Goal: Information Seeking & Learning: Learn about a topic

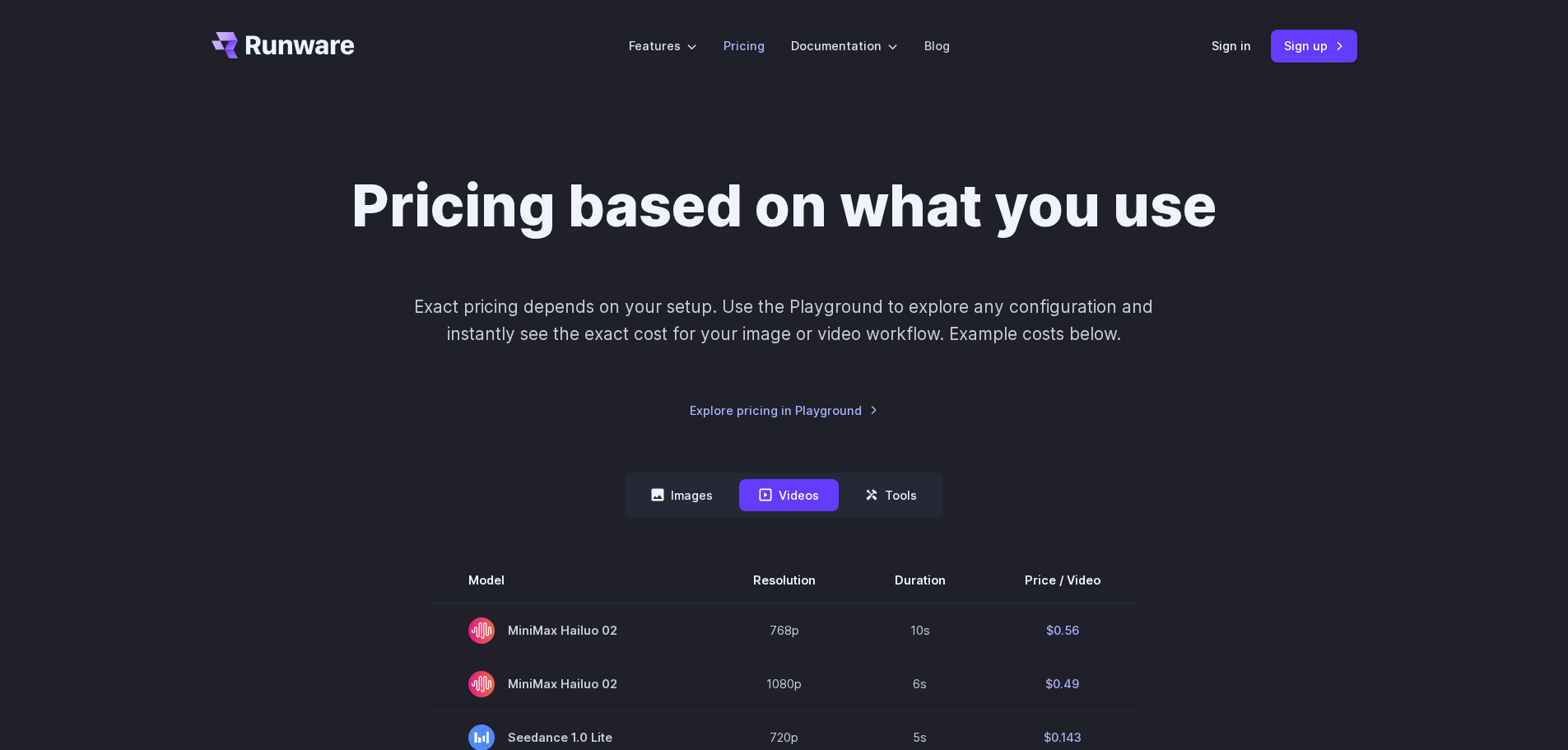
click at [763, 44] on link "Pricing" at bounding box center [744, 45] width 41 height 19
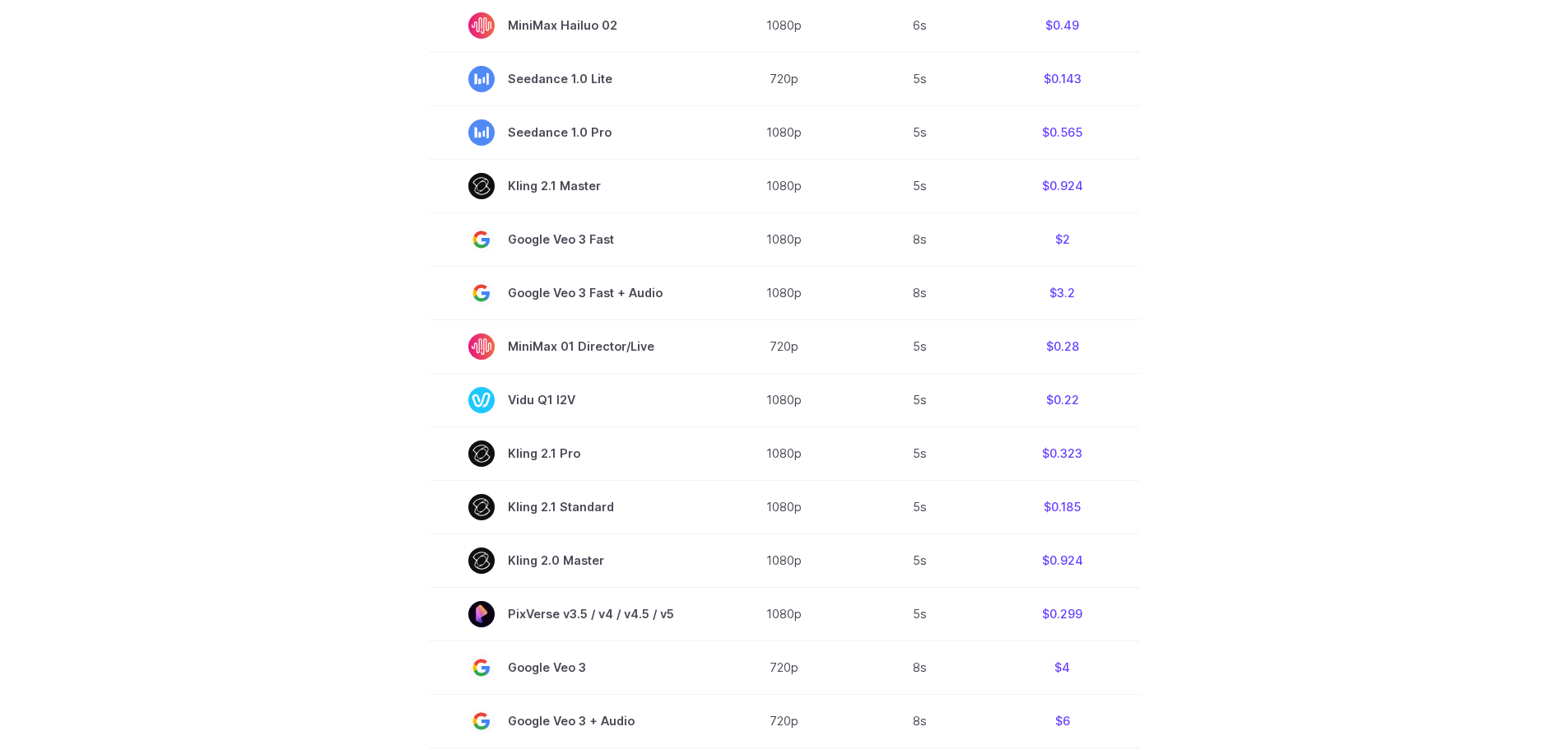
scroll to position [412, 0]
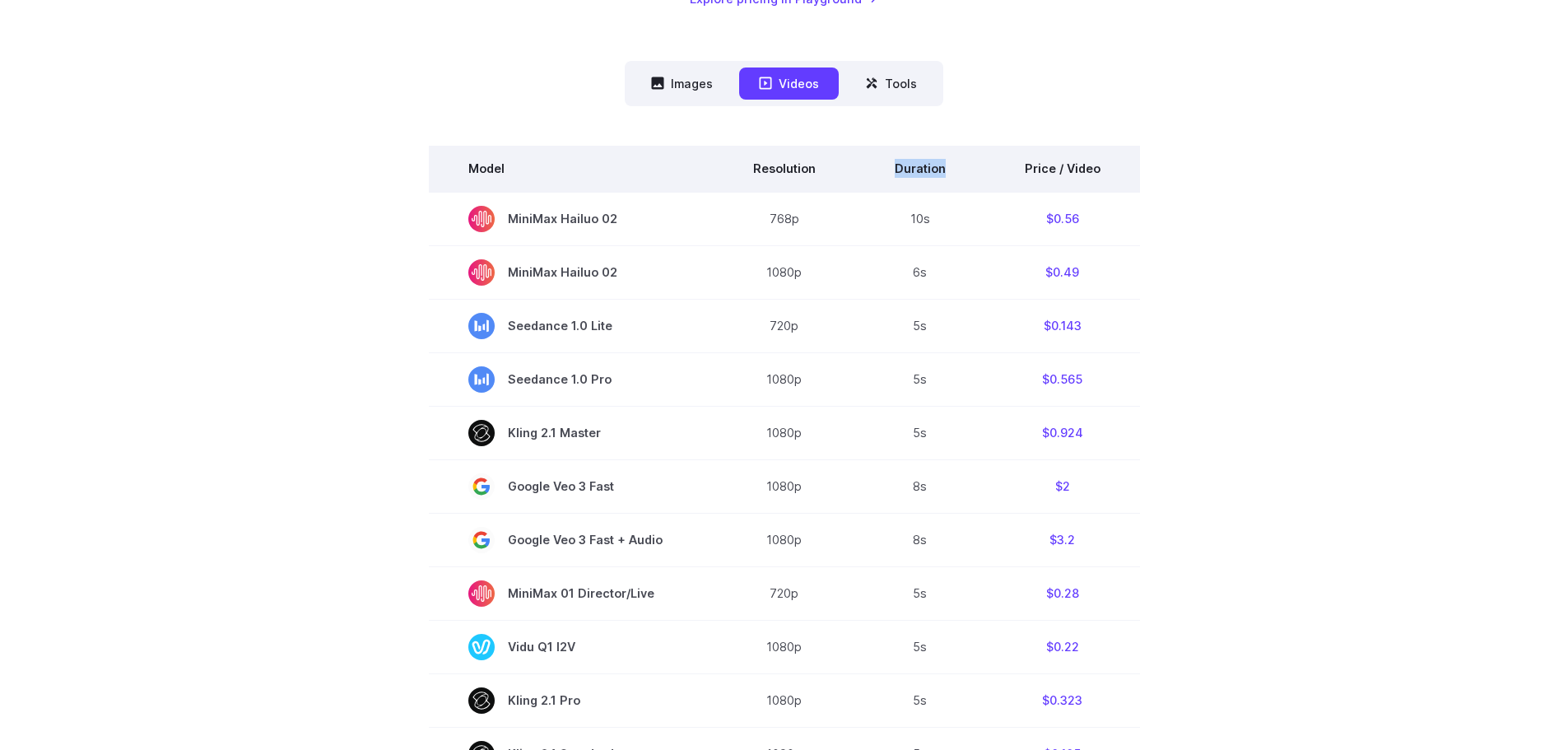
drag, startPoint x: 896, startPoint y: 167, endPoint x: 964, endPoint y: 173, distance: 68.3
click at [964, 173] on th "Duration" at bounding box center [920, 169] width 130 height 46
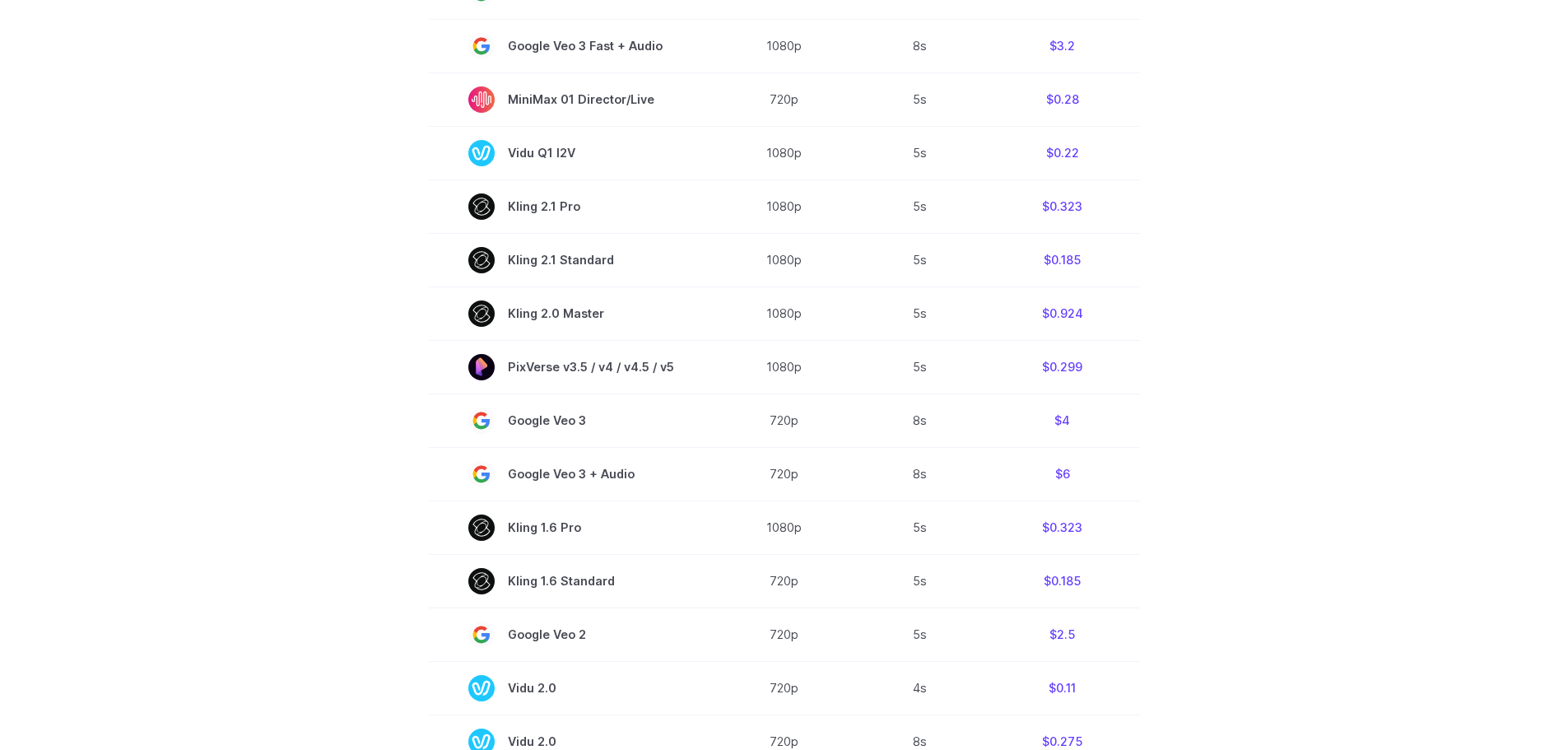
scroll to position [988, 0]
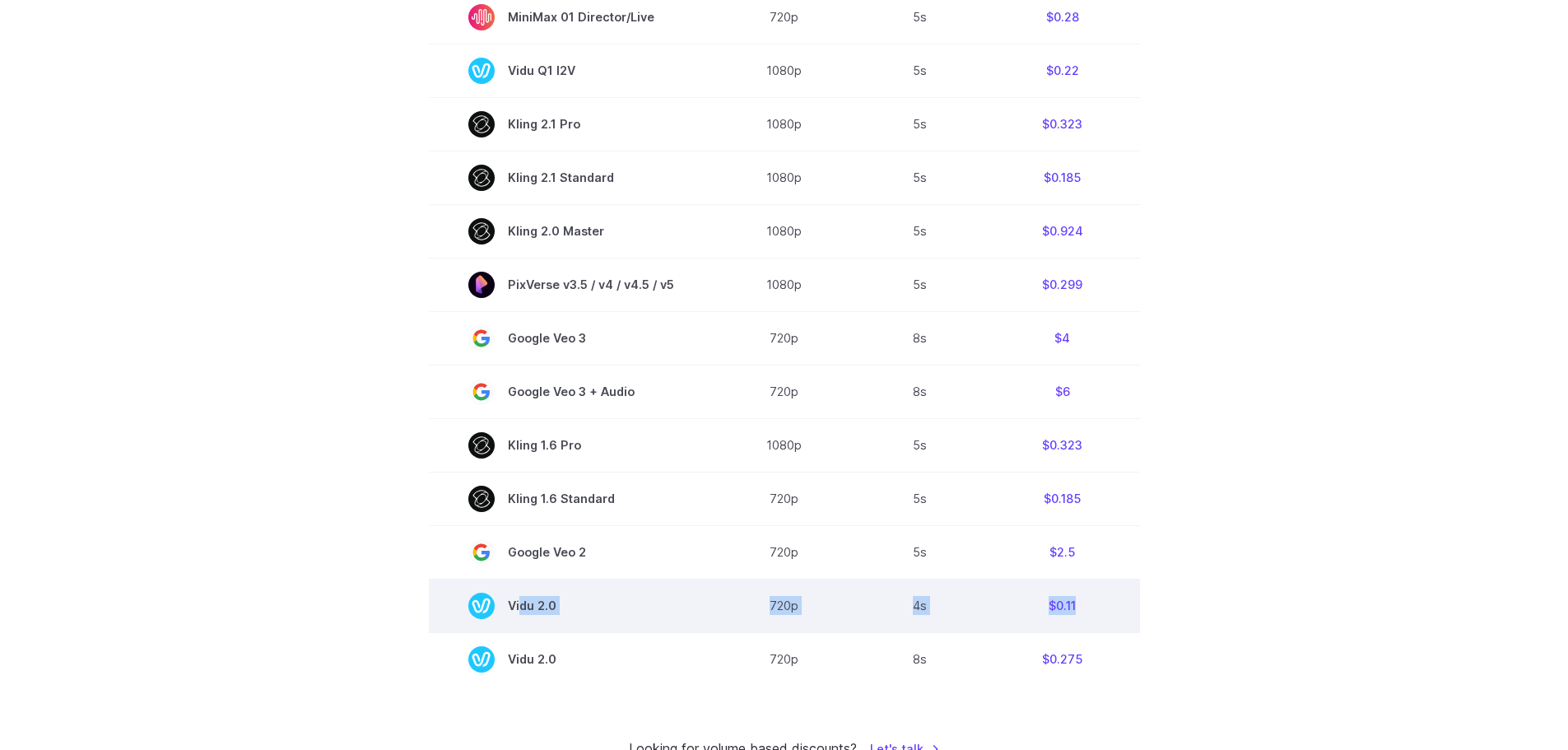
drag, startPoint x: 525, startPoint y: 604, endPoint x: 1120, endPoint y: 611, distance: 595.0
click at [1120, 611] on tr "Vidu 2.0 720p 4s $0.11" at bounding box center [784, 606] width 712 height 54
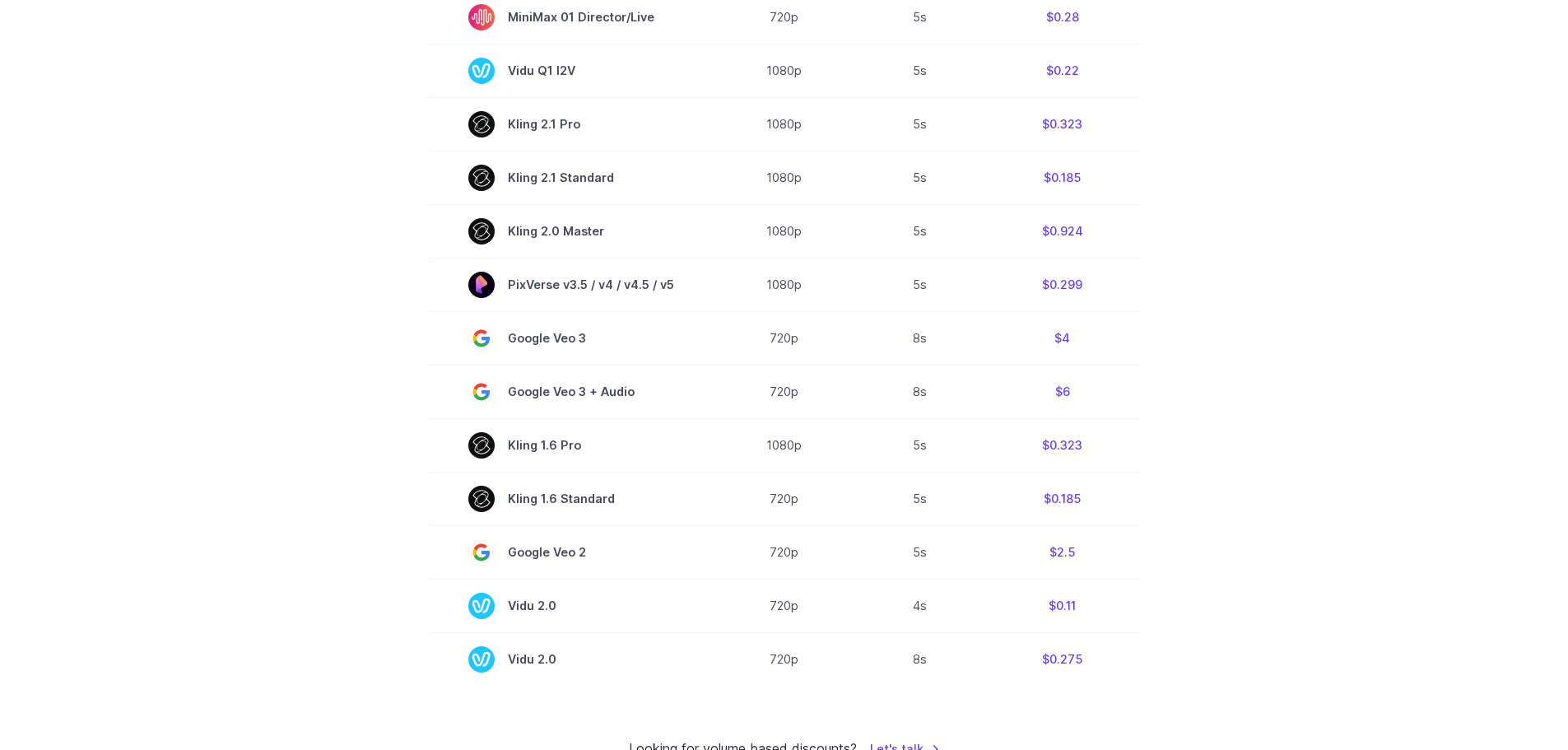
click at [1281, 611] on section "Model Resolution Duration Price / Video MiniMax Hailuo 02 768p 10s $0.56 MiniMa…" at bounding box center [784, 127] width 1145 height 1117
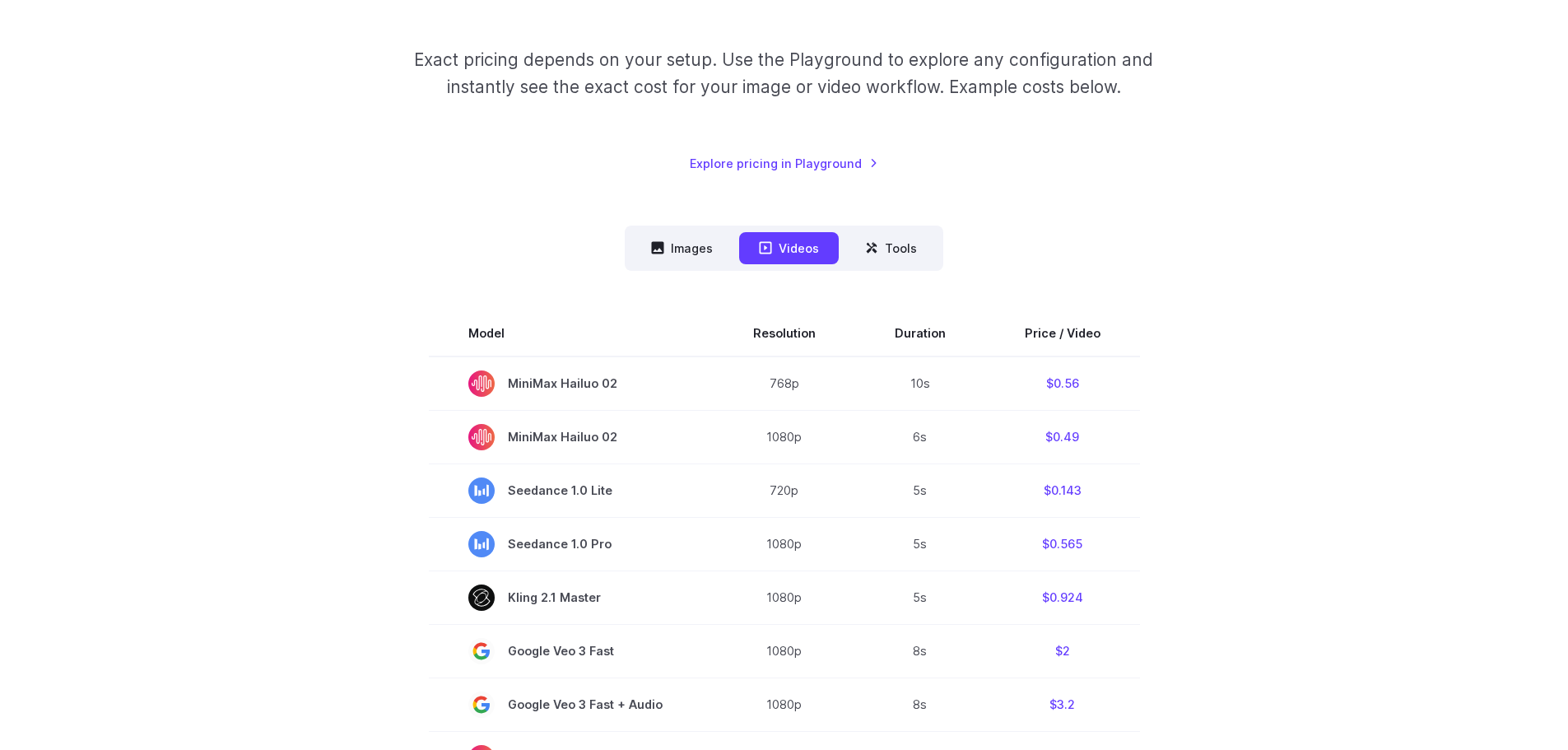
scroll to position [0, 0]
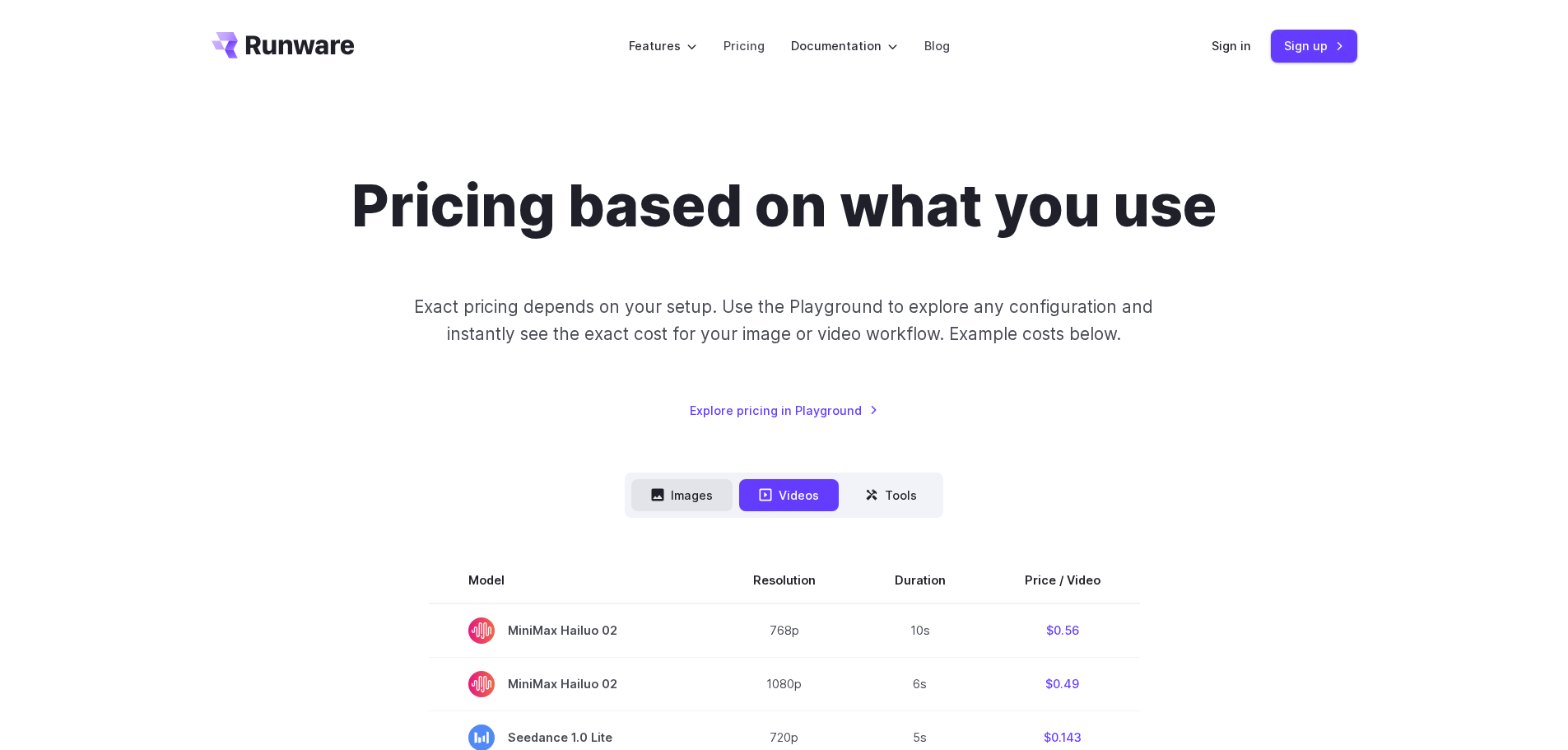
click at [708, 496] on button "Images" at bounding box center [682, 495] width 101 height 32
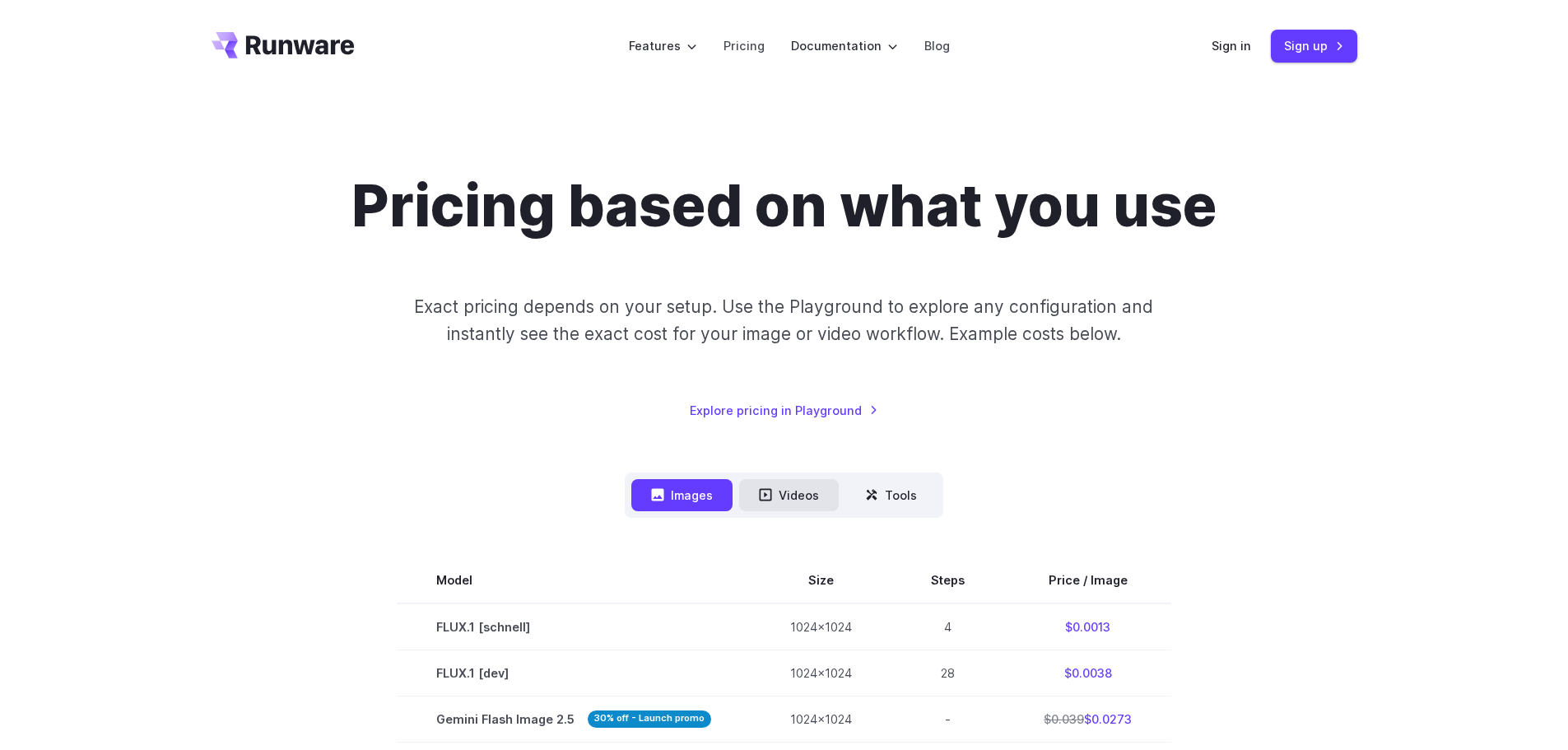
click at [800, 501] on button "Videos" at bounding box center [789, 495] width 100 height 32
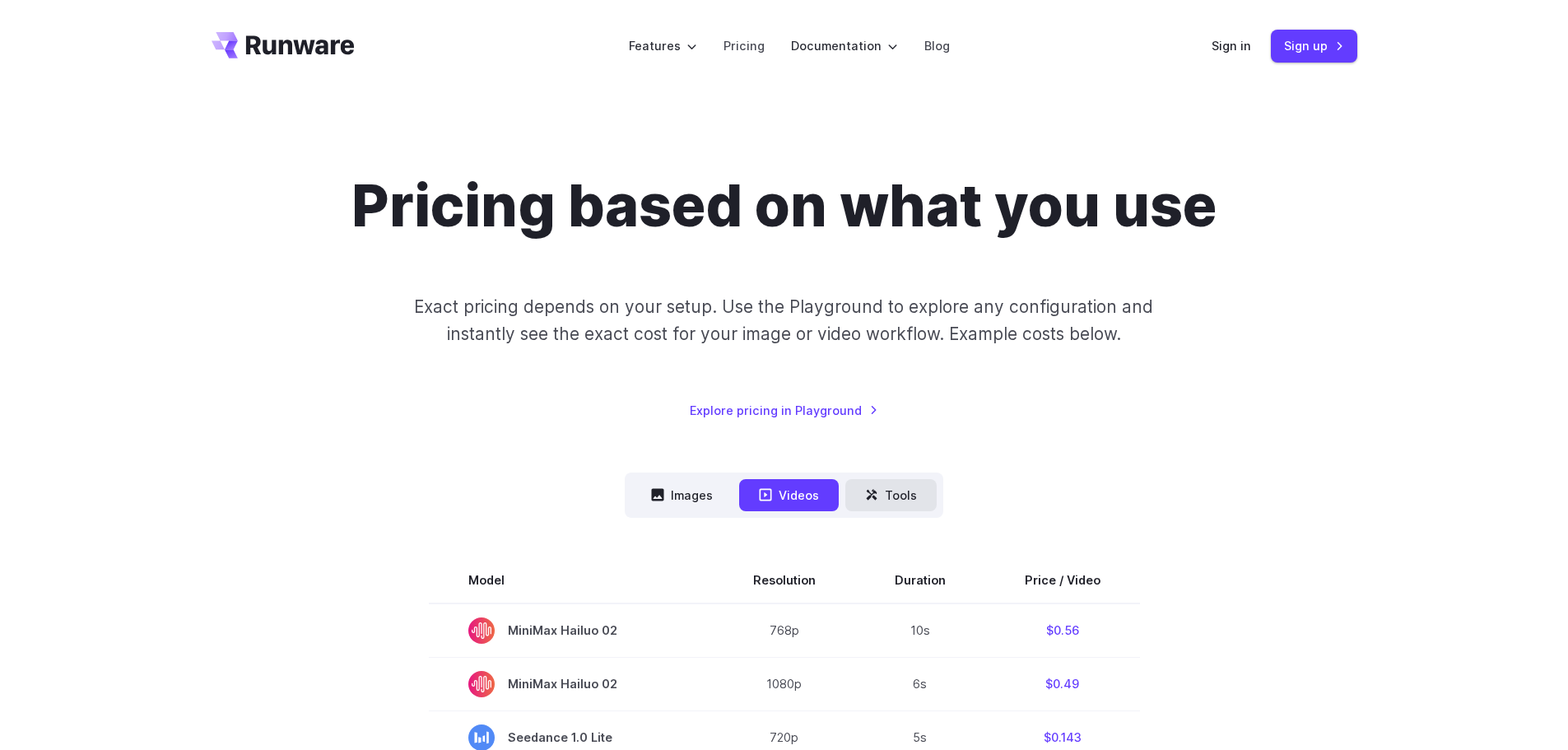
click at [879, 492] on button "Tools" at bounding box center [890, 495] width 91 height 32
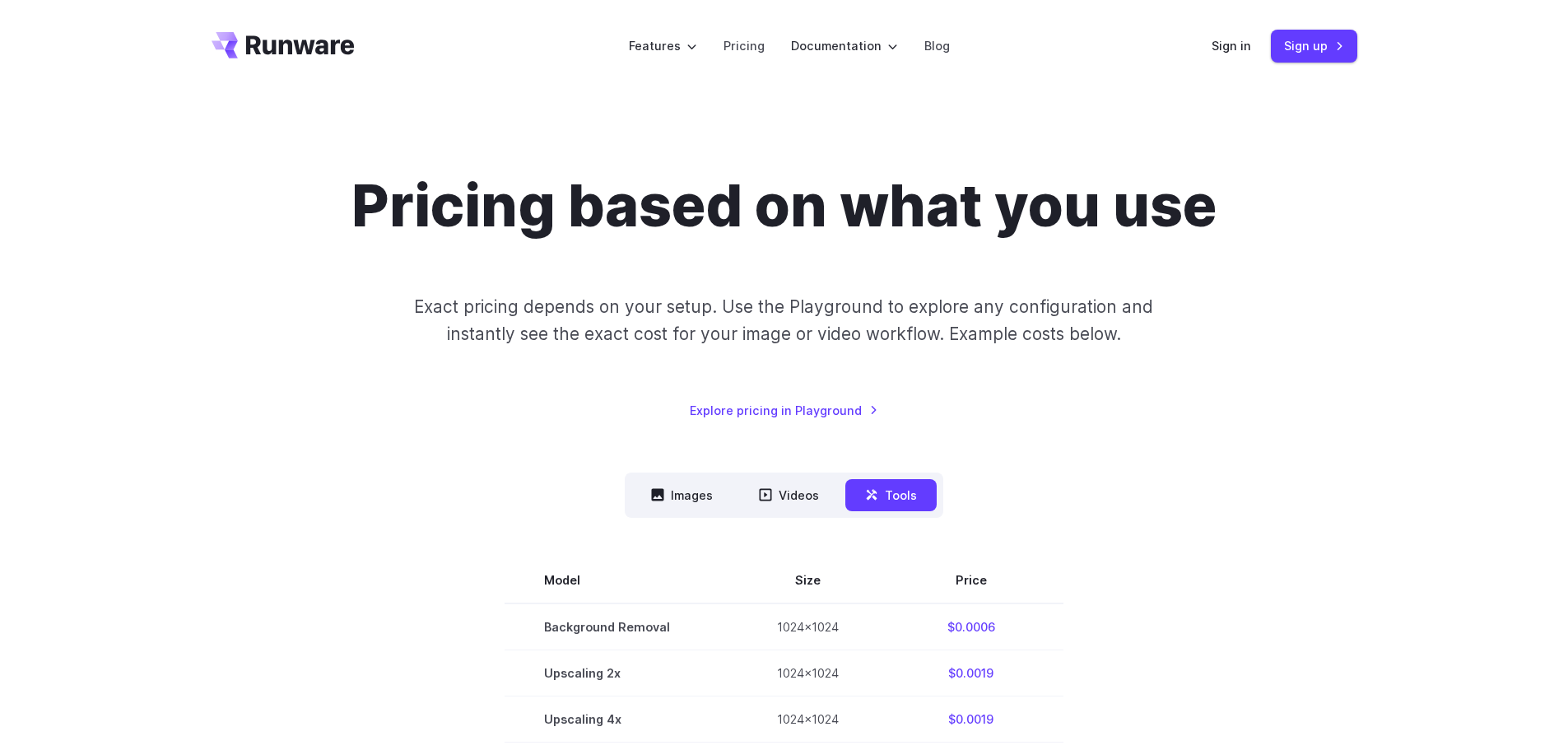
scroll to position [247, 0]
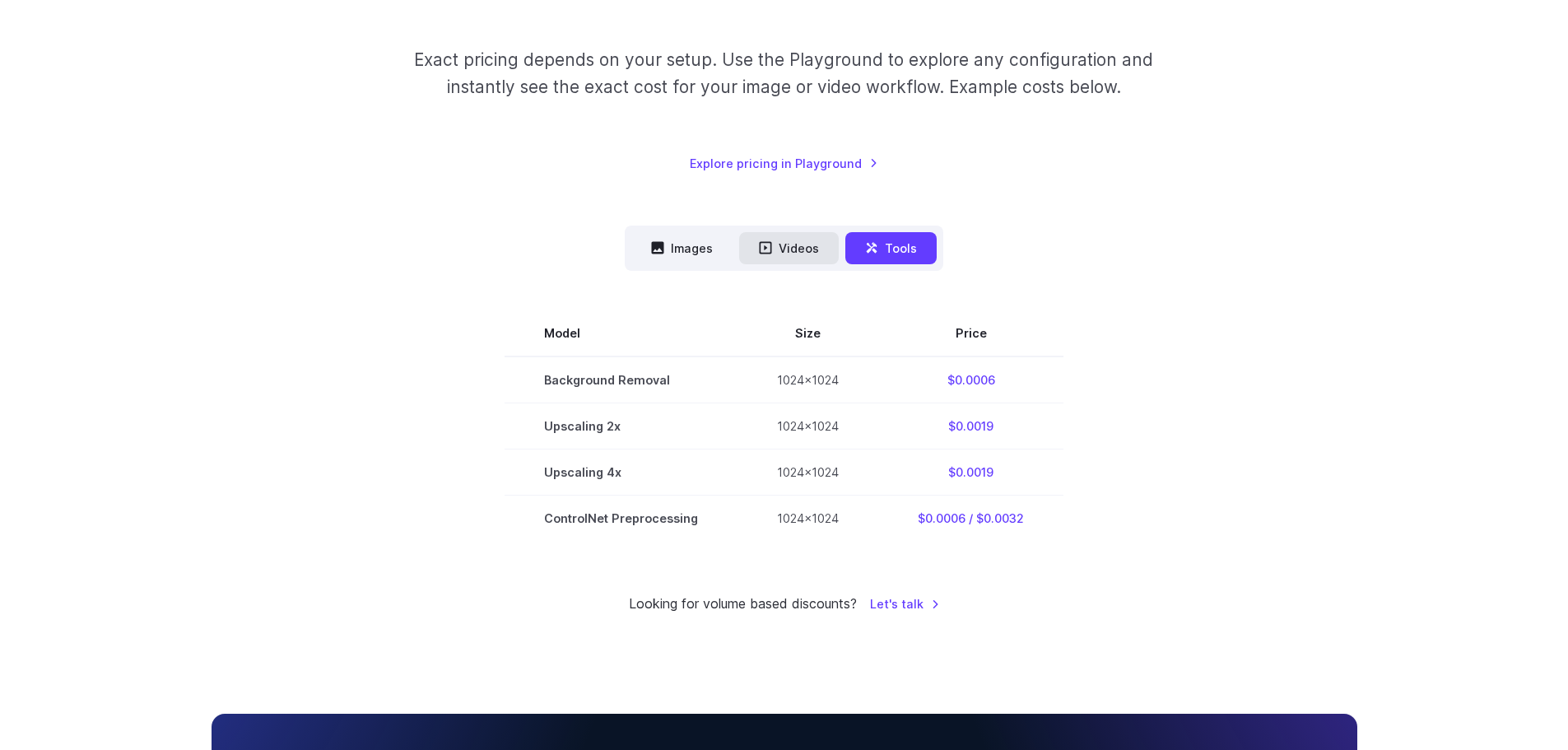
click at [820, 254] on button "Videos" at bounding box center [789, 248] width 100 height 32
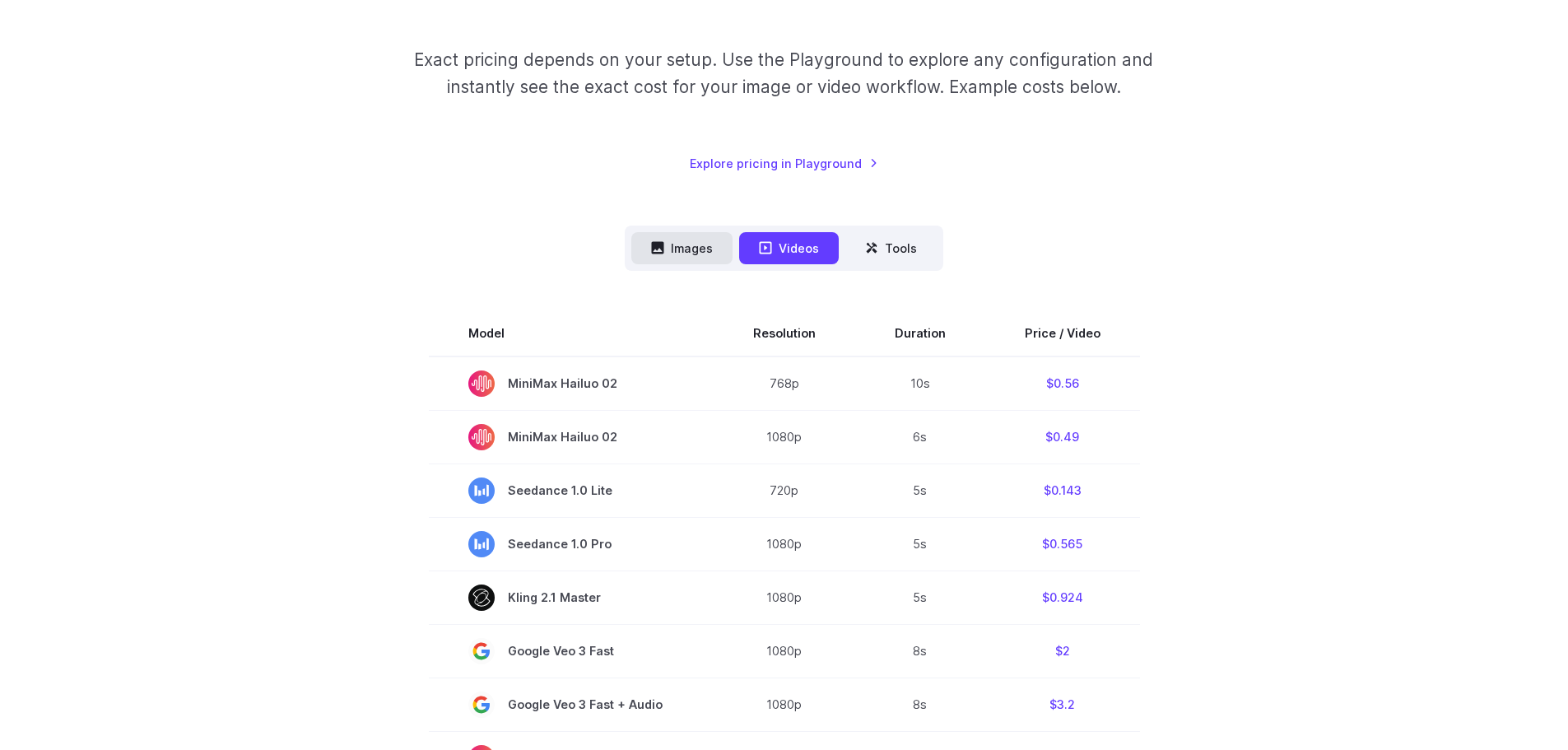
click at [697, 254] on button "Images" at bounding box center [682, 248] width 101 height 32
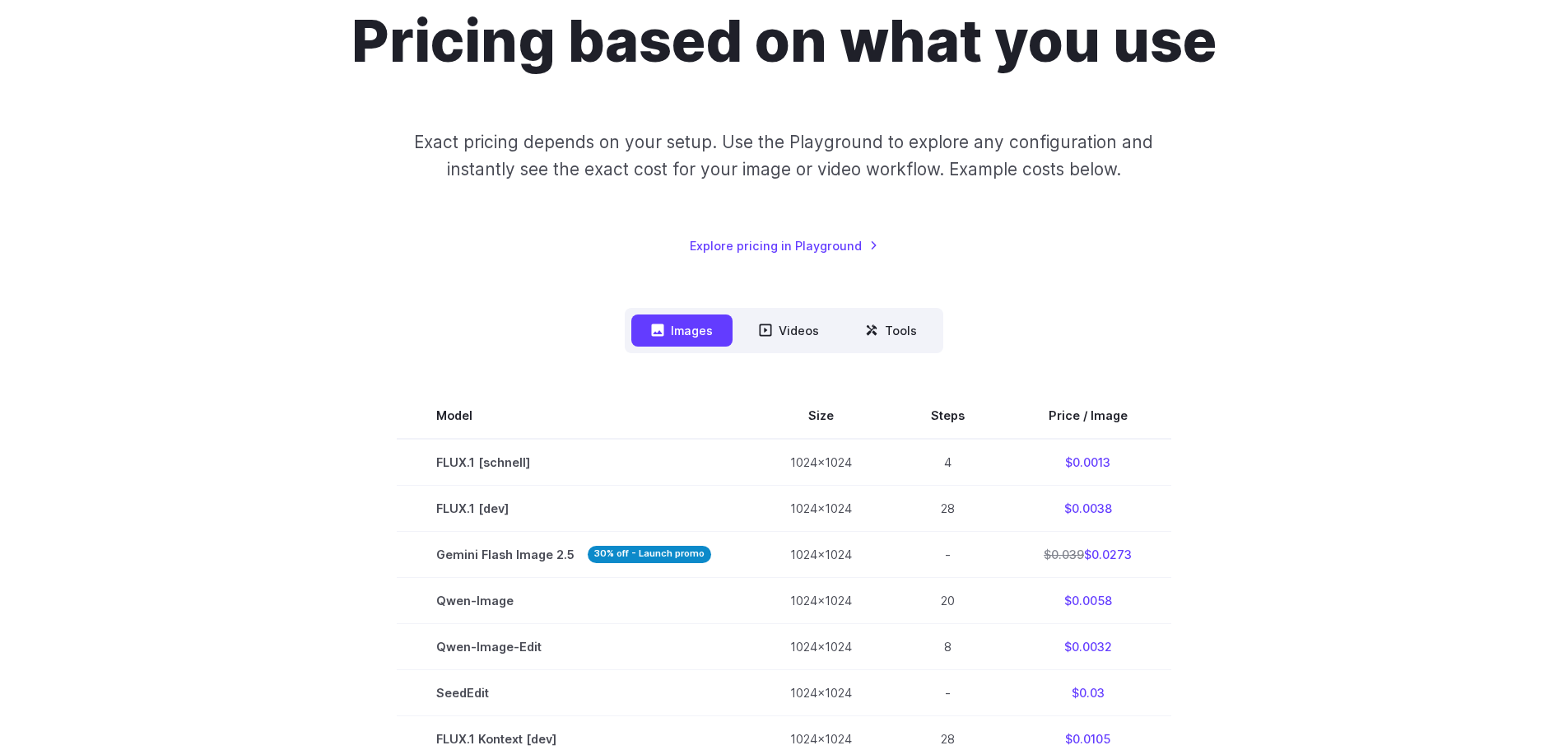
scroll to position [0, 0]
